Goal: Task Accomplishment & Management: Complete application form

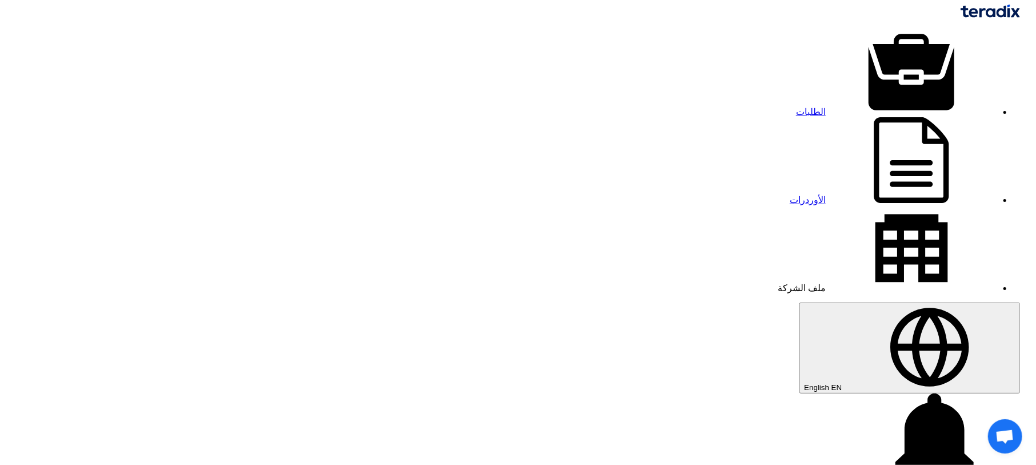
type input "حمض خلات الكلور الثلاثى صينى عبوة 1 كجم"
type input "1500"
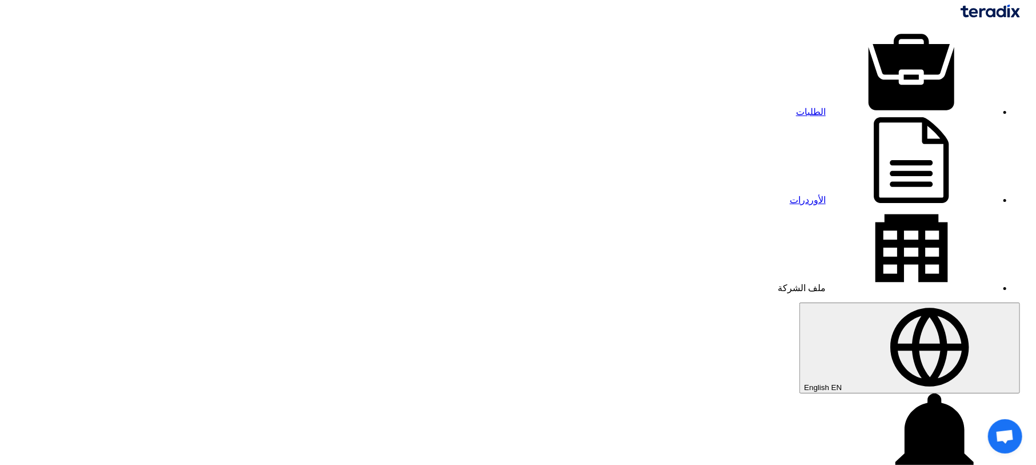
drag, startPoint x: 770, startPoint y: 231, endPoint x: 858, endPoint y: 230, distance: 88.0
paste input "حمض خلات الكلور الثلاثى"
type input "حمض خلات الكلور الثلاثى 99% هندى براند CDH عبوة 500 جرام"
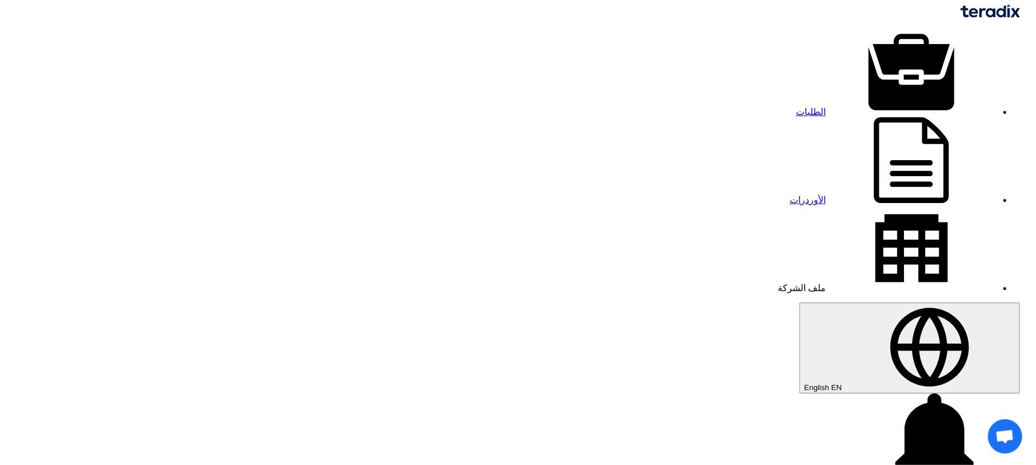
type input "1"
type input "1500"
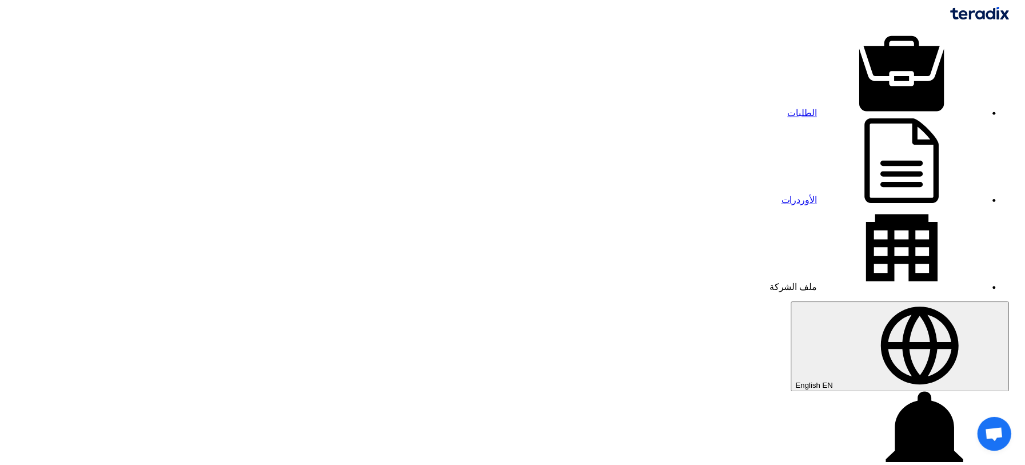
scroll to position [0, 0]
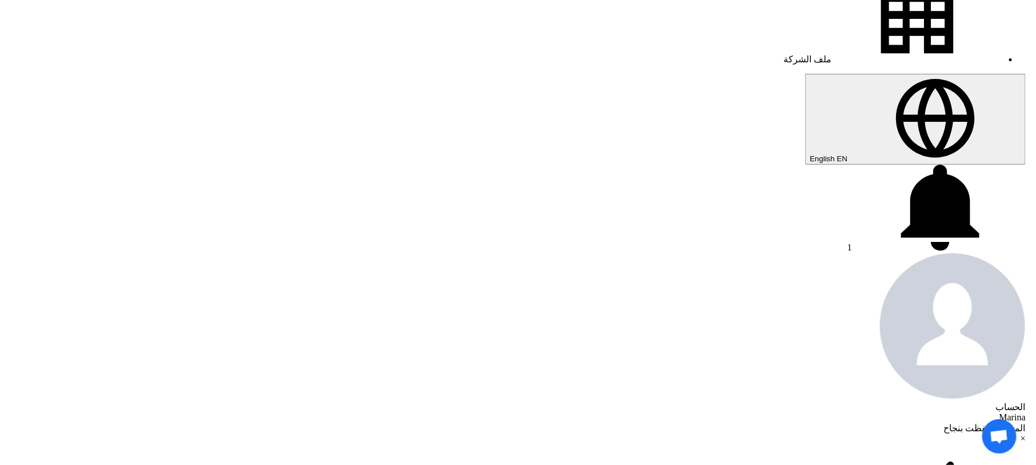
scroll to position [153, 0]
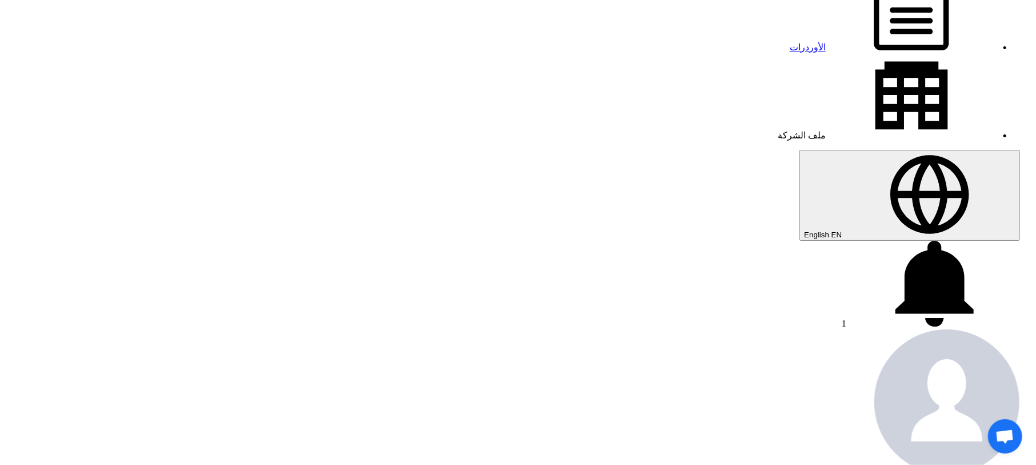
drag, startPoint x: 741, startPoint y: 235, endPoint x: 862, endPoint y: 236, distance: 121.2
paste input "ميكرومتر خارجى ديجيتال 2 مفتاح بالمللى و البوصة 0/25 مم دقة0.001 مم ACCUD"
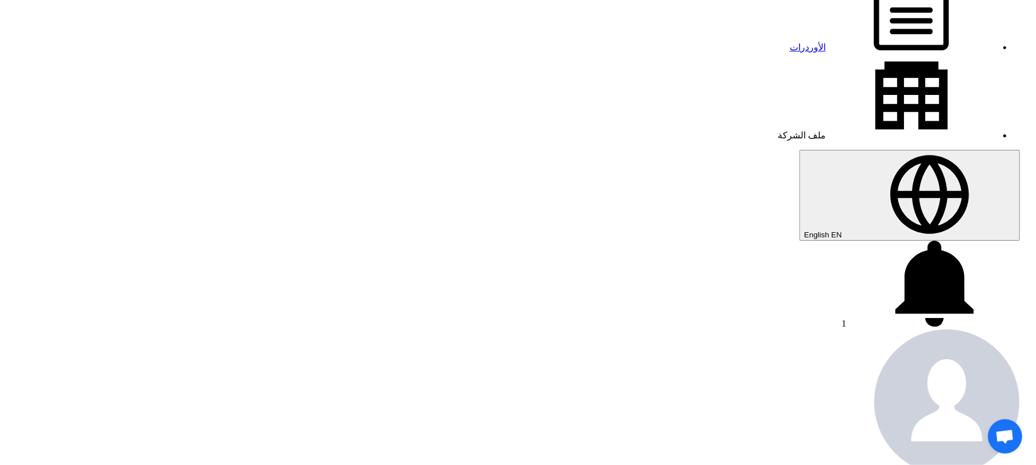
type input "ميكرومتر خارجى ديجيتال 2 مفتاح بالمللى و البوصة 0/25 مم دقة0.001 مم ACCUD"
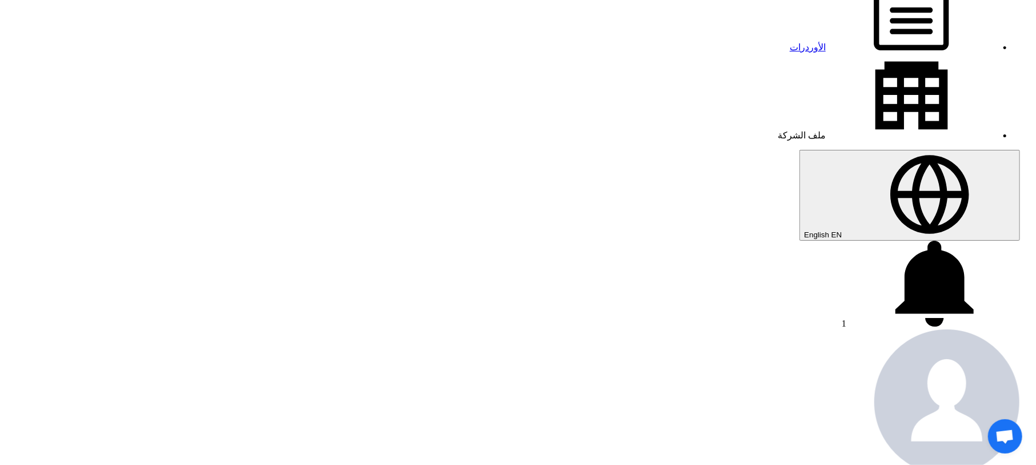
paste input "ماركة [PERSON_NAME] خارجى ديجيتال بالمللى و البوصة 0/25 مم دقة0.001 مم"
type input "ماركة [PERSON_NAME] خارجى ديجيتال بالمللى و البوصة 0/25 مم دقة0.001 مم"
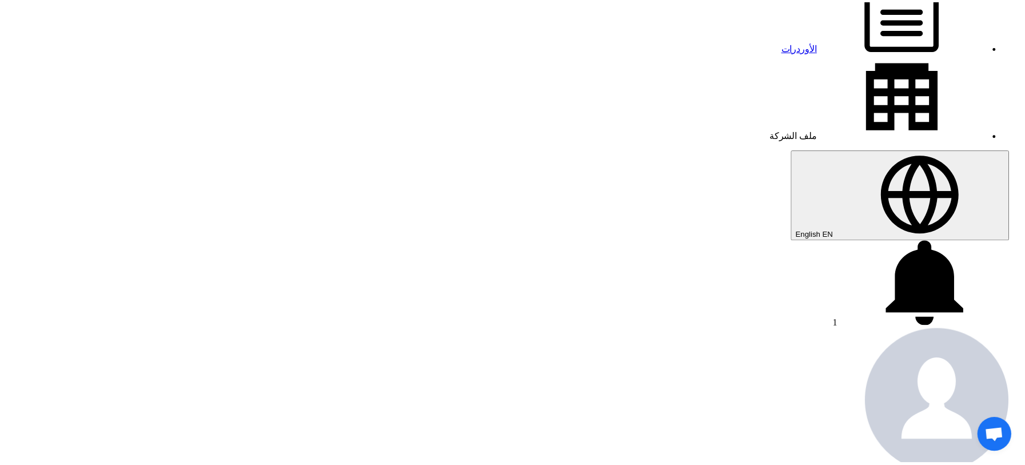
scroll to position [0, 0]
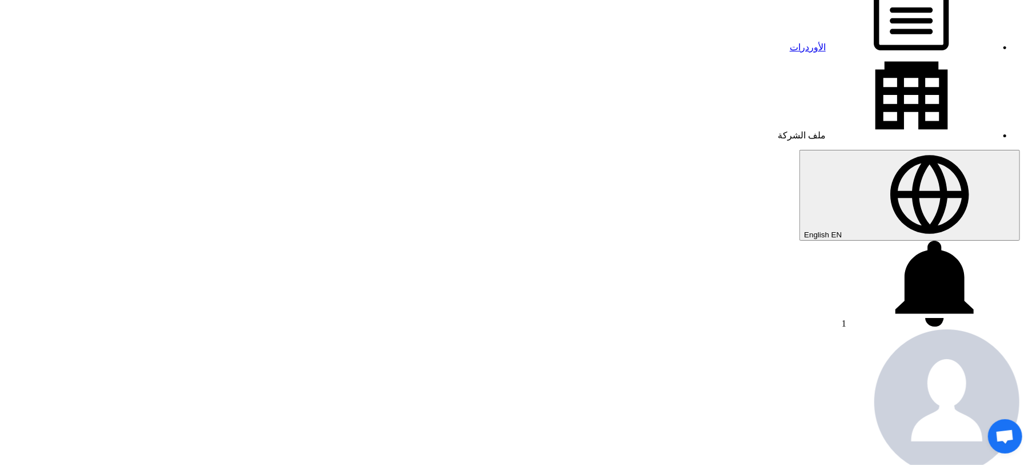
type input "1"
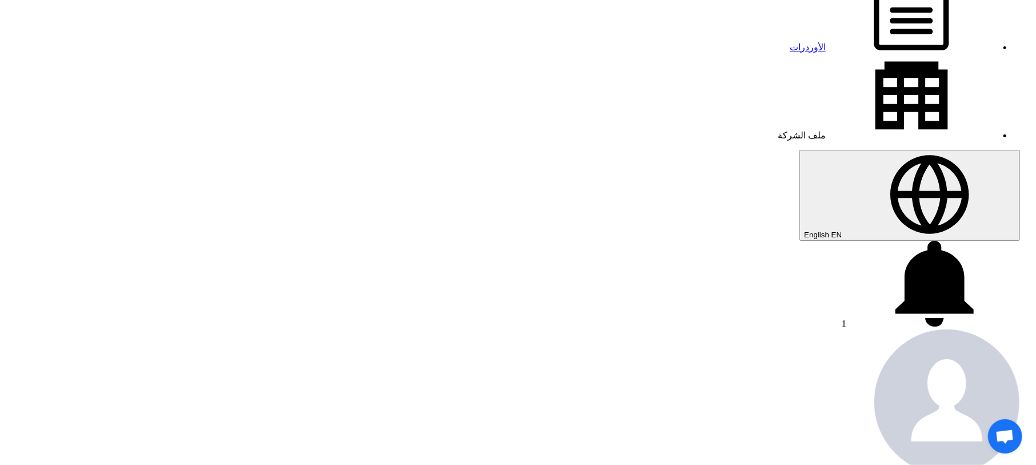
type input "3700"
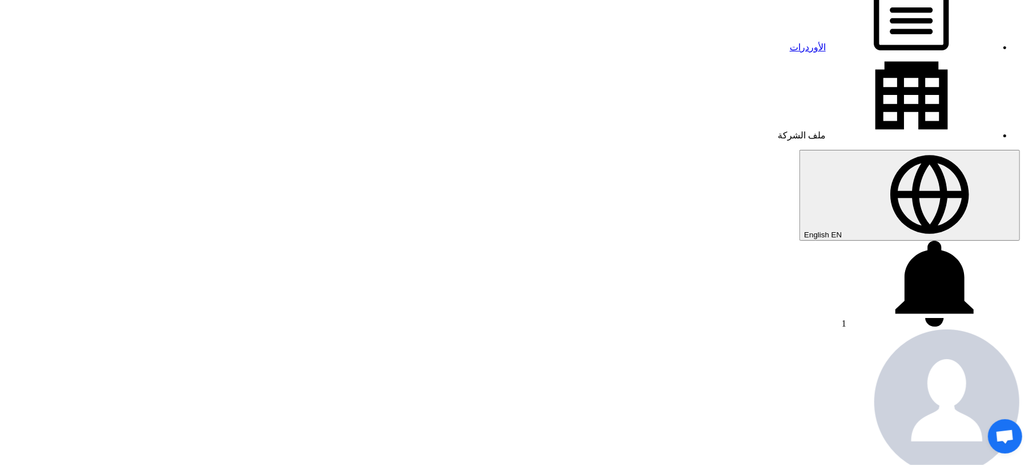
type input "3700"
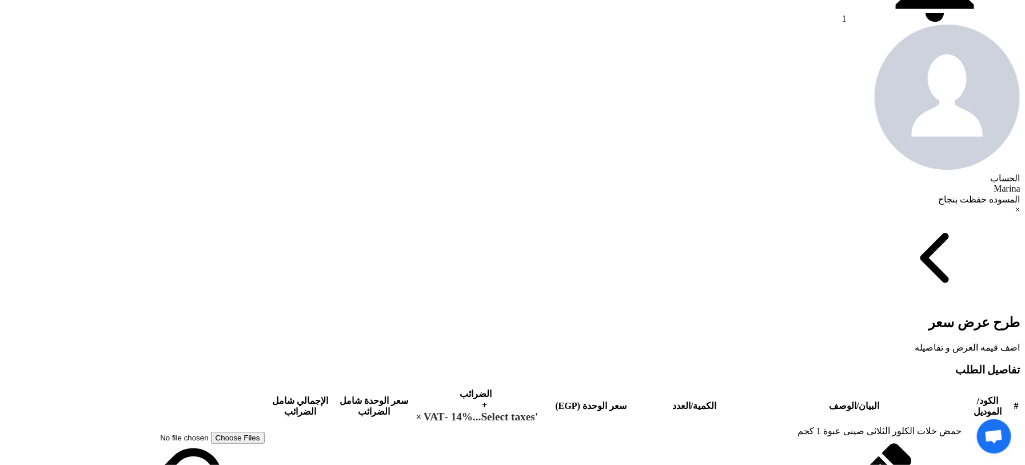
scroll to position [381, 0]
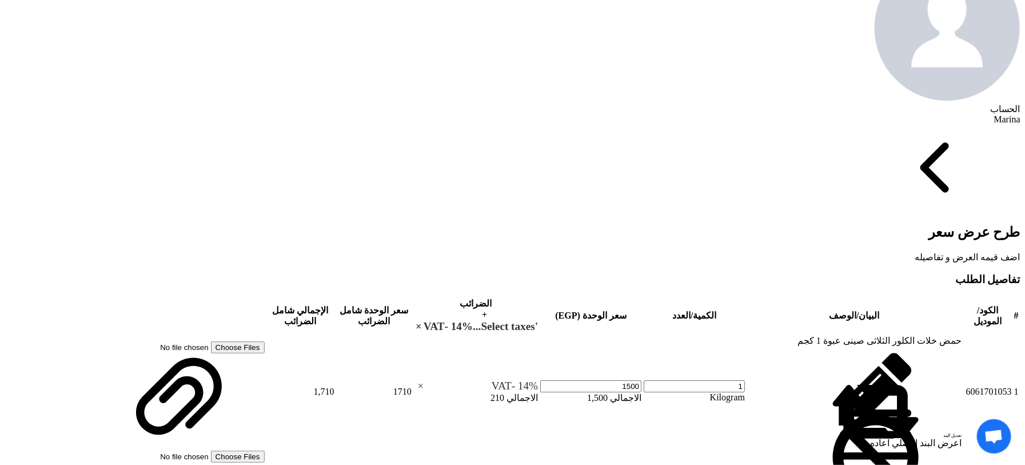
scroll to position [533, 0]
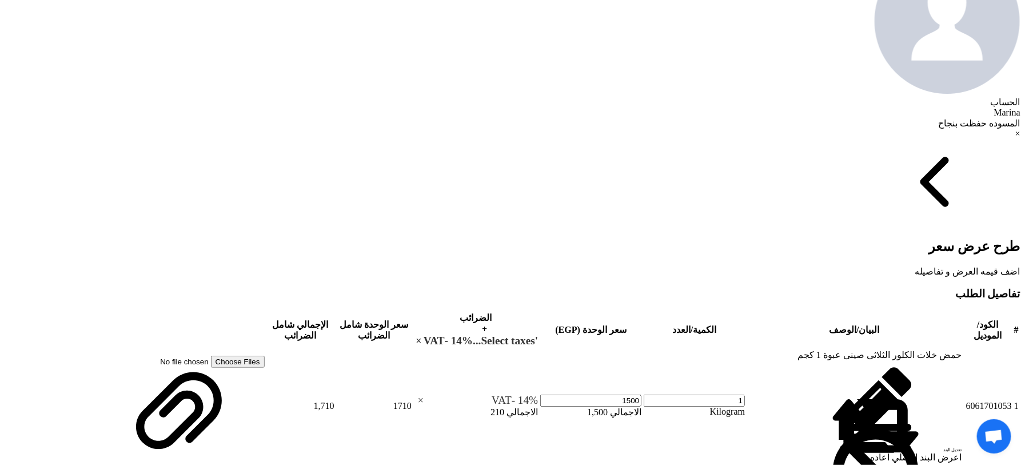
type input "[DATE]"
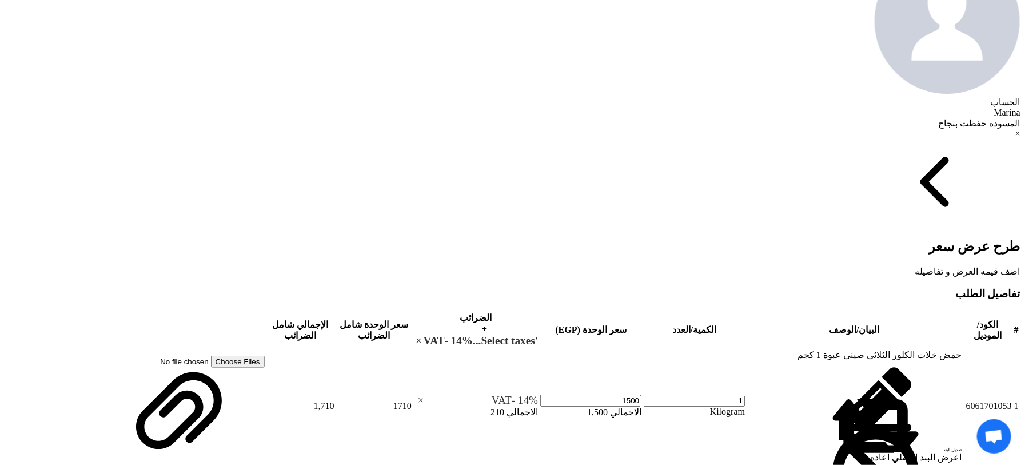
checkbox input "true"
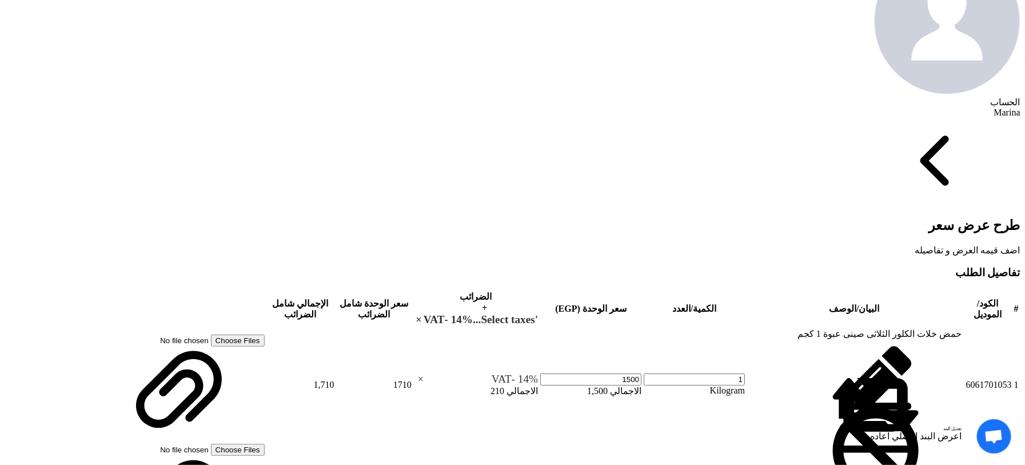
type input "100"
drag, startPoint x: 782, startPoint y: 348, endPoint x: 773, endPoint y: 349, distance: 9.2
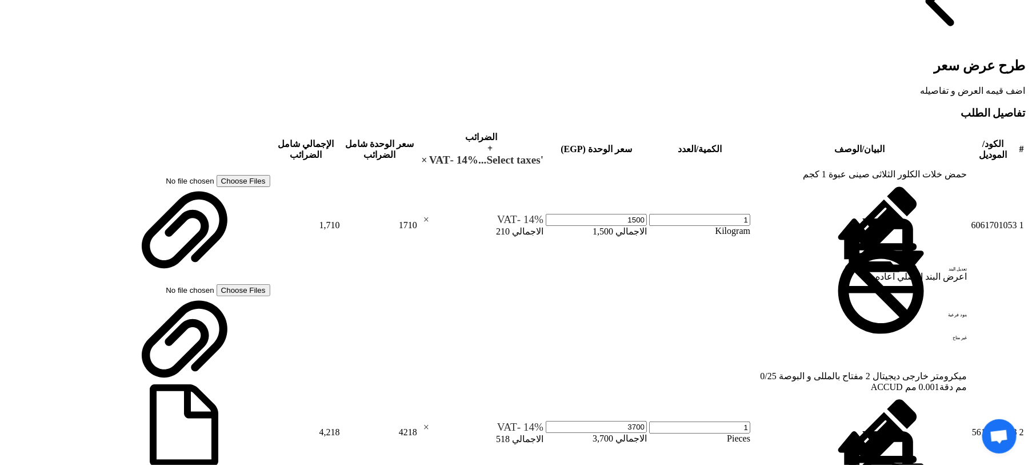
scroll to position [609, 0]
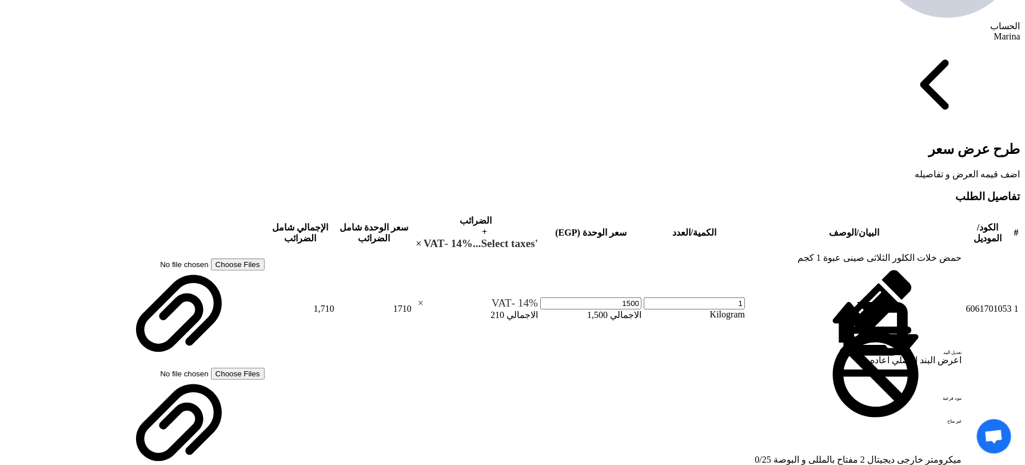
type input "30"
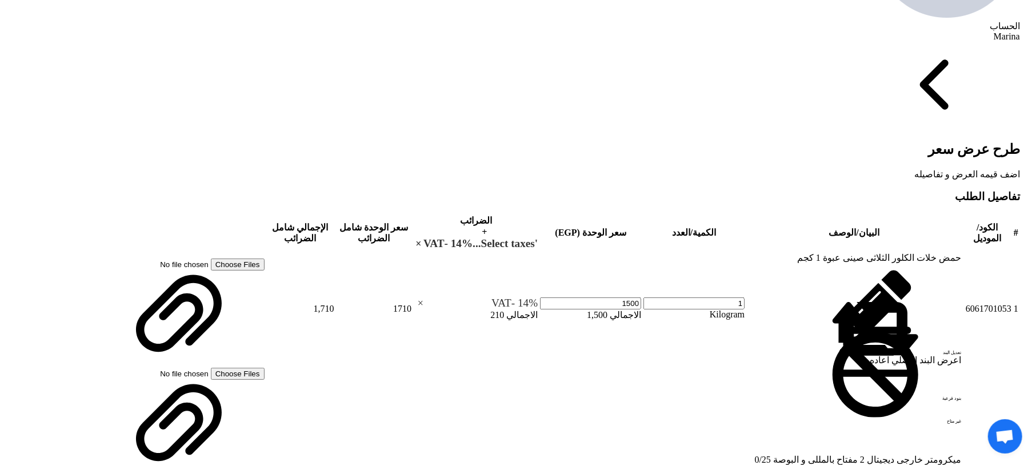
scroll to position [134, 0]
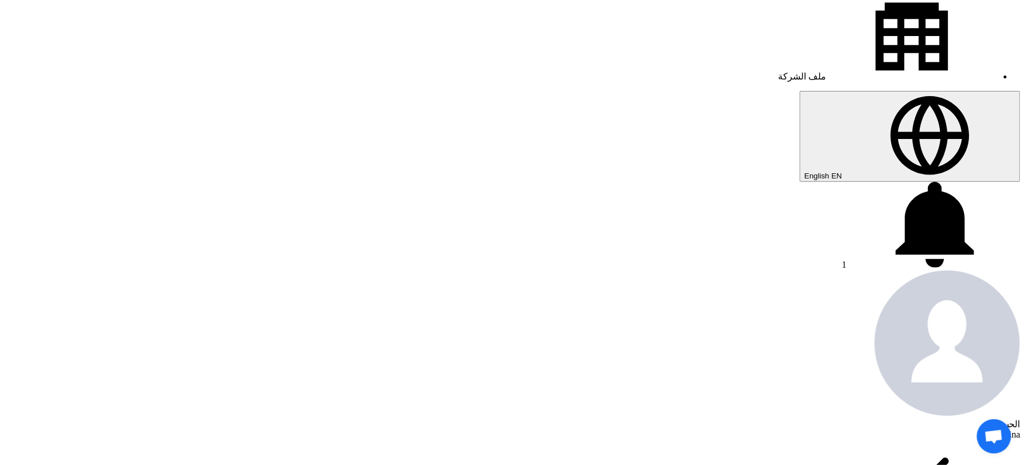
scroll to position [0, 0]
